Goal: Task Accomplishment & Management: Complete application form

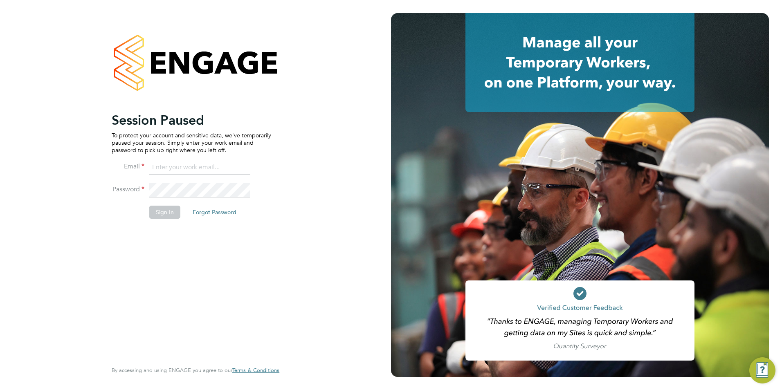
type input "billy.McNamara@regensolutions.co.uk"
click at [164, 218] on button "Sign In" at bounding box center [164, 212] width 31 height 13
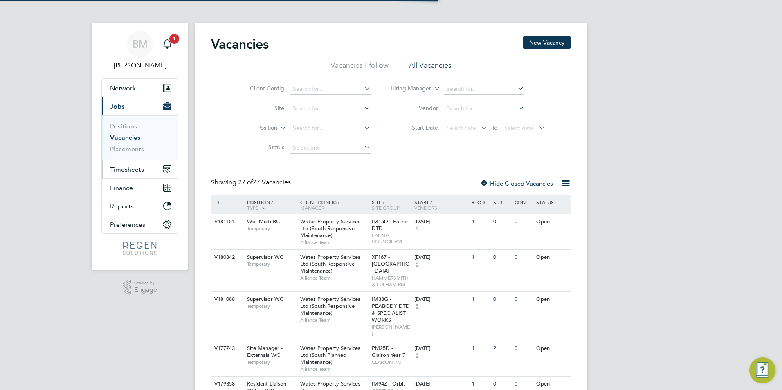
click at [126, 168] on span "Timesheets" at bounding box center [127, 170] width 34 height 8
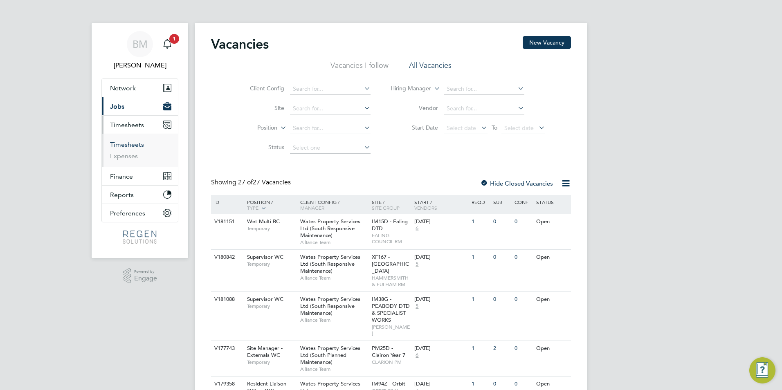
click at [130, 145] on link "Timesheets" at bounding box center [127, 145] width 34 height 8
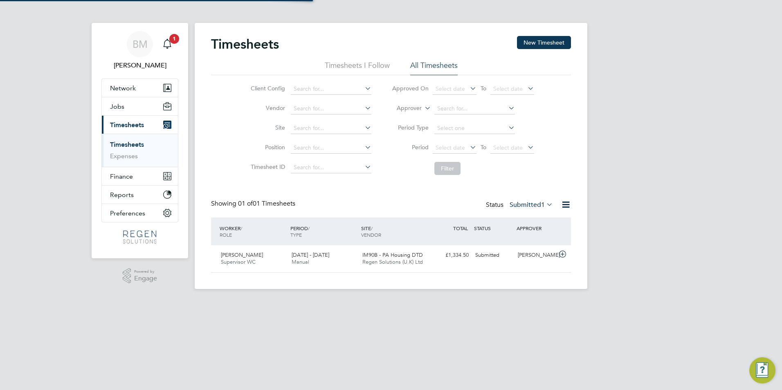
scroll to position [21, 71]
click at [128, 112] on button "Jobs" at bounding box center [140, 106] width 76 height 18
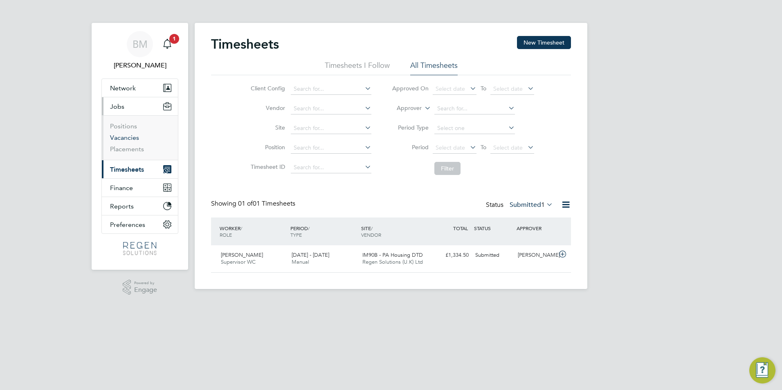
click at [120, 137] on link "Vacancies" at bounding box center [124, 138] width 29 height 8
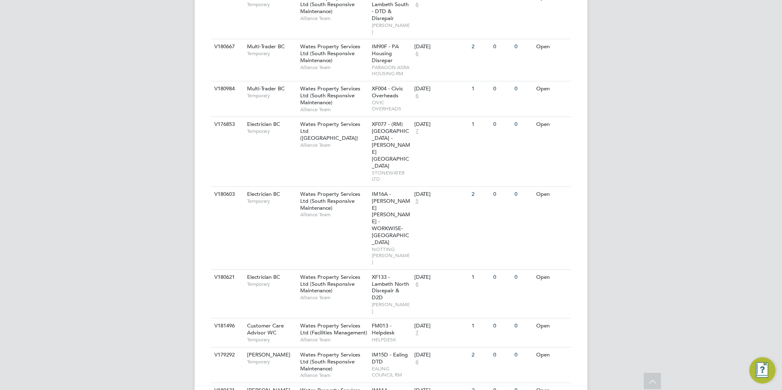
scroll to position [975, 0]
click at [299, 318] on div "Wates Property Services Ltd (Facilities Management) Alliance Team" at bounding box center [334, 332] width 72 height 28
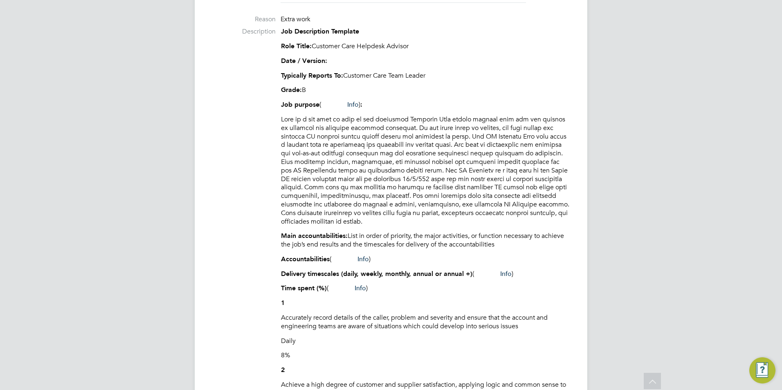
scroll to position [319, 0]
